Goal: Task Accomplishment & Management: Complete application form

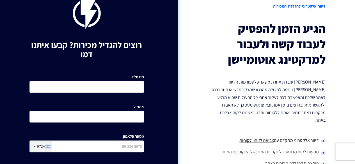
scroll to position [56, 0]
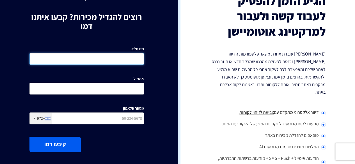
click at [107, 58] on input "שם מלא" at bounding box center [86, 59] width 114 height 12
click at [107, 53] on input "שם מלא" at bounding box center [86, 59] width 114 height 12
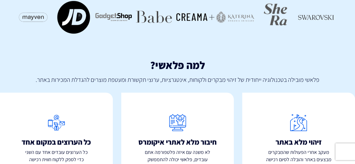
scroll to position [339, 0]
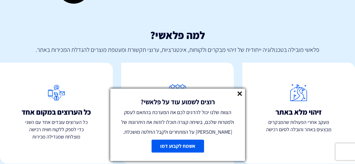
click at [240, 94] on line at bounding box center [240, 94] width 4 height 4
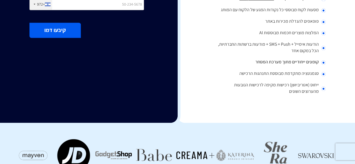
scroll to position [30, 0]
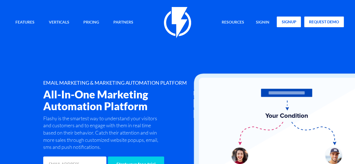
click at [292, 21] on link "signup" at bounding box center [289, 22] width 24 height 11
click at [257, 21] on link "signin" at bounding box center [263, 23] width 22 height 12
